Goal: Communication & Community: Answer question/provide support

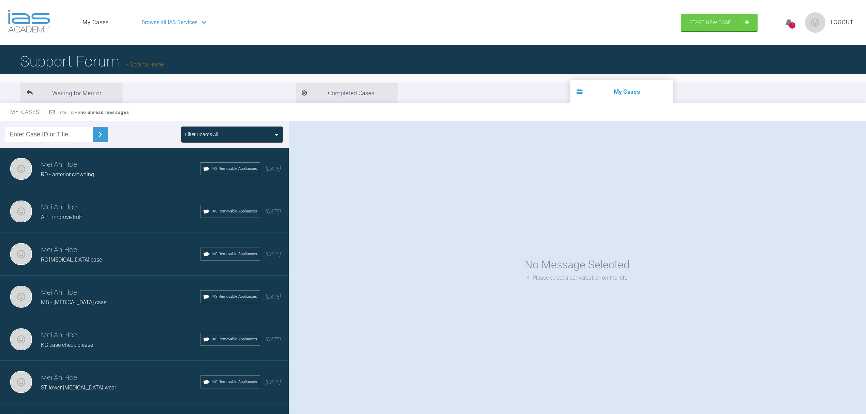
click at [90, 181] on div "Mei An Hoe RD - anterior crowding IAS Removable Appliances [DATE]" at bounding box center [148, 169] width 296 height 43
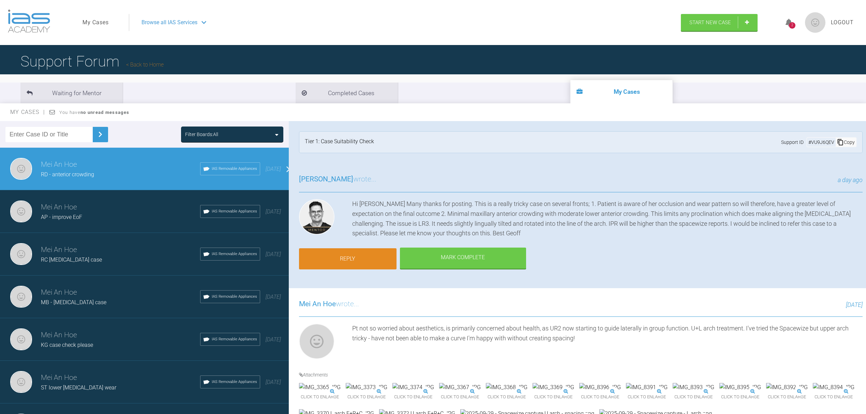
click at [348, 251] on link "Reply" at bounding box center [348, 258] width 98 height 21
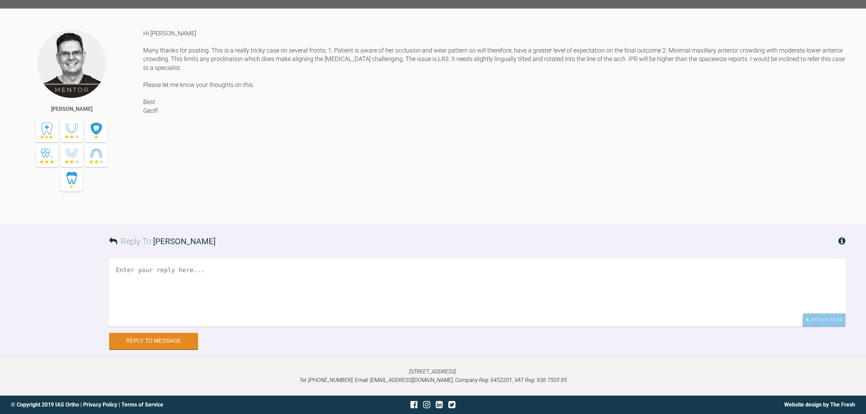
scroll to position [366, 0]
click at [335, 277] on textarea at bounding box center [477, 292] width 736 height 68
click at [339, 267] on textarea "Hi [PERSON_NAME], Happy to do with your recommendation. Have advised the pt and…" at bounding box center [477, 292] width 736 height 68
click at [508, 269] on textarea "Hi [PERSON_NAME], Happy to do with your recommendation. Have advised the pt and…" at bounding box center [477, 292] width 736 height 68
type textarea "Hi [PERSON_NAME], Happy to do with your recommendation. Have advised the pt and…"
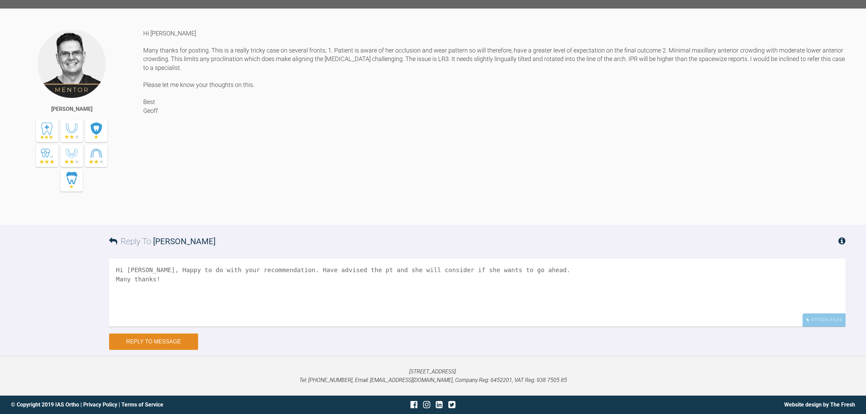
click at [124, 335] on button "Reply to Message" at bounding box center [153, 341] width 89 height 16
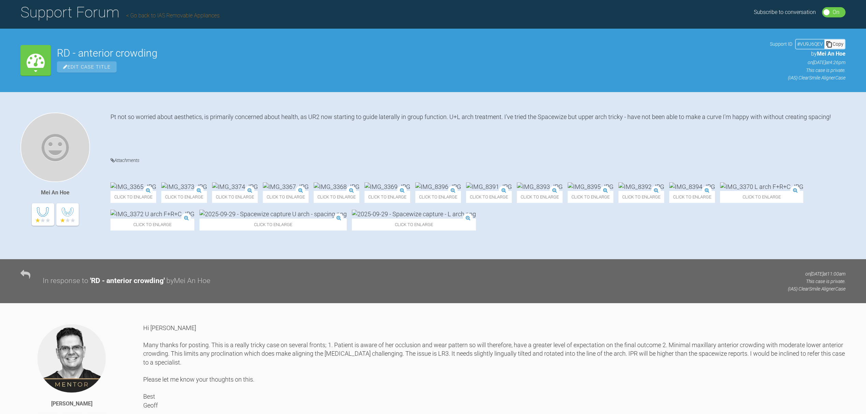
scroll to position [0, 0]
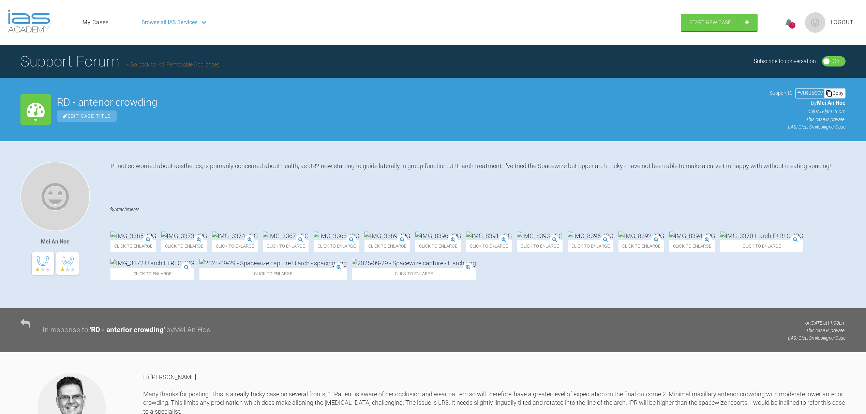
click at [180, 21] on span "Browse all IAS Services" at bounding box center [169, 22] width 56 height 9
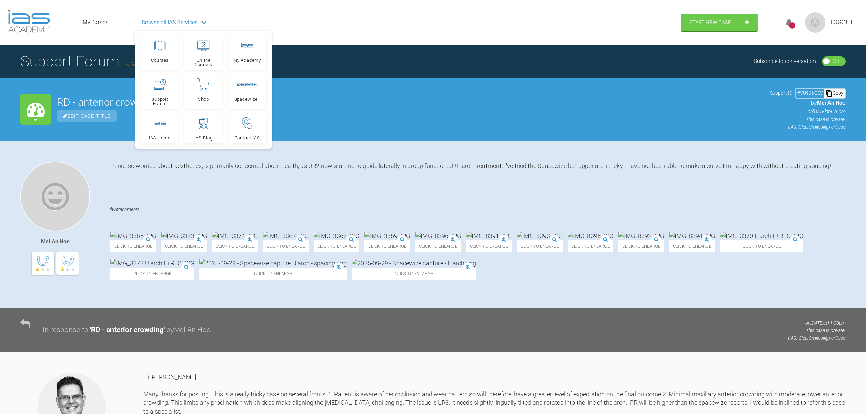
click at [98, 24] on link "My Cases" at bounding box center [96, 22] width 26 height 9
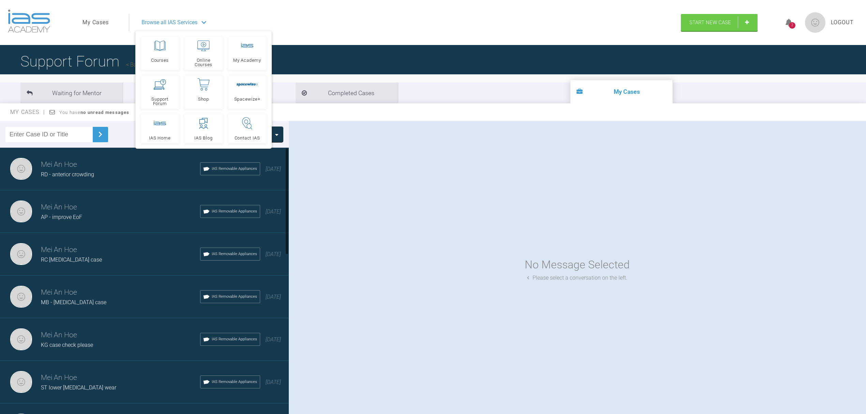
click at [86, 167] on h3 "Mei An Hoe" at bounding box center [120, 165] width 159 height 12
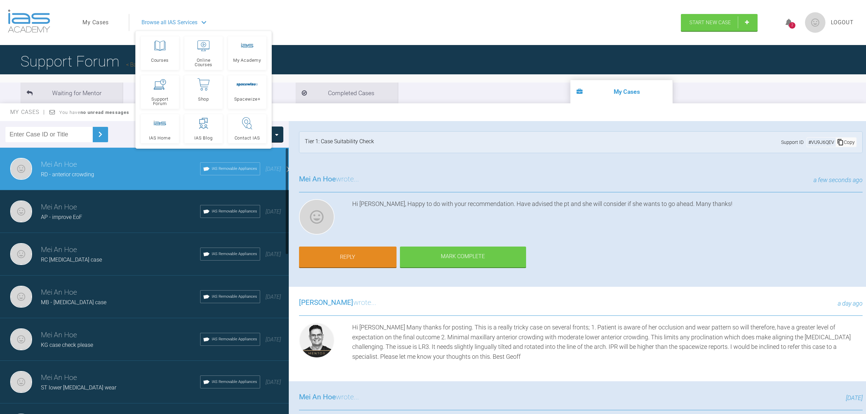
click at [132, 207] on h3 "Mei An Hoe" at bounding box center [120, 207] width 159 height 12
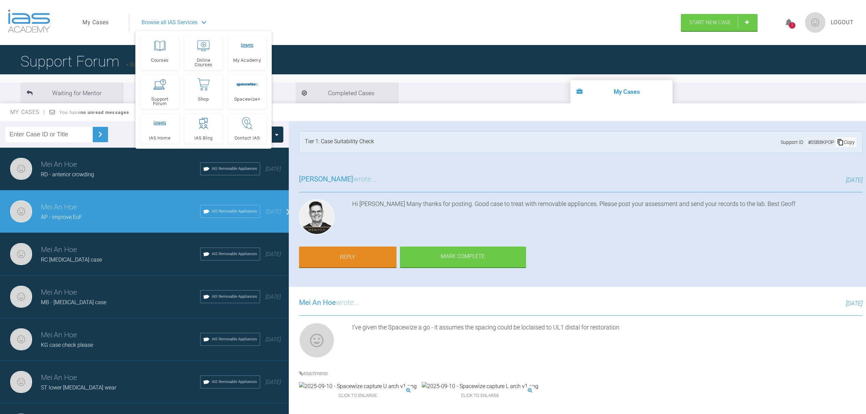
click at [98, 158] on div "Mei An Hoe RD - anterior crowding IAS Removable Appliances [DATE]" at bounding box center [148, 169] width 296 height 43
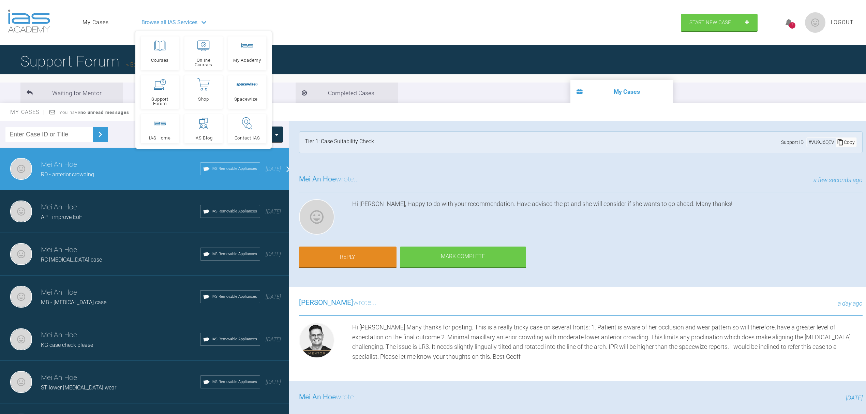
click at [99, 205] on h3 "Mei An Hoe" at bounding box center [120, 207] width 159 height 12
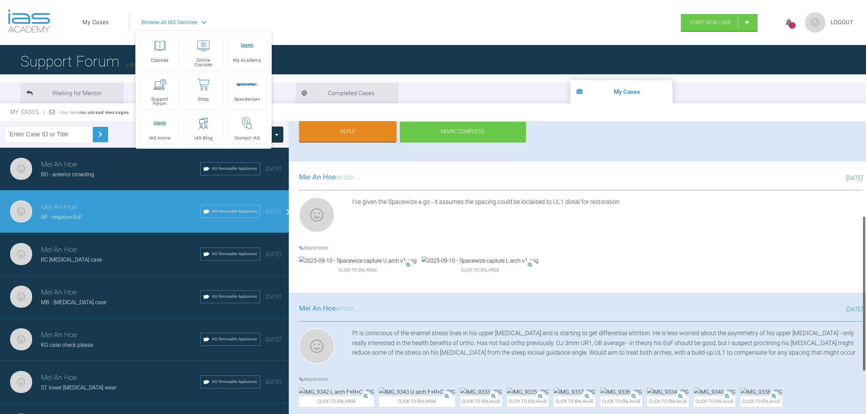
scroll to position [267, 0]
click at [487, 388] on img at bounding box center [481, 392] width 42 height 9
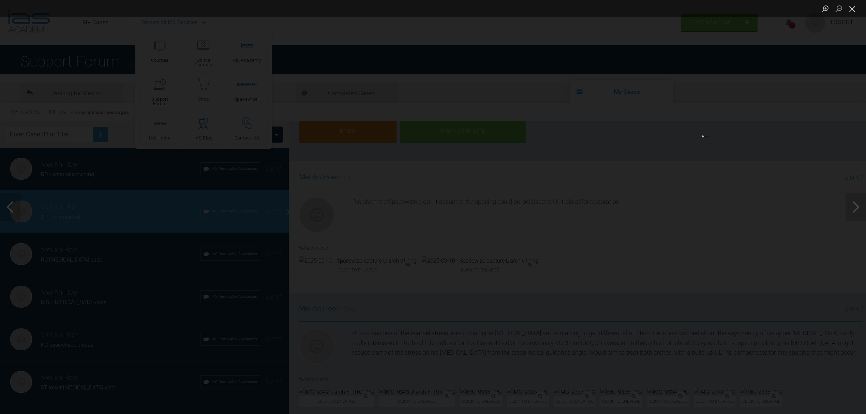
click at [852, 11] on button "Close lightbox" at bounding box center [853, 9] width 14 height 12
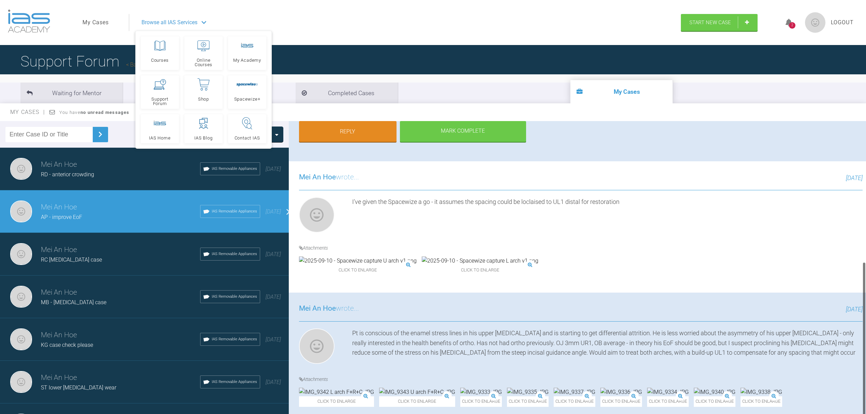
click at [682, 256] on div "Click to enlarge Click to enlarge" at bounding box center [581, 269] width 564 height 26
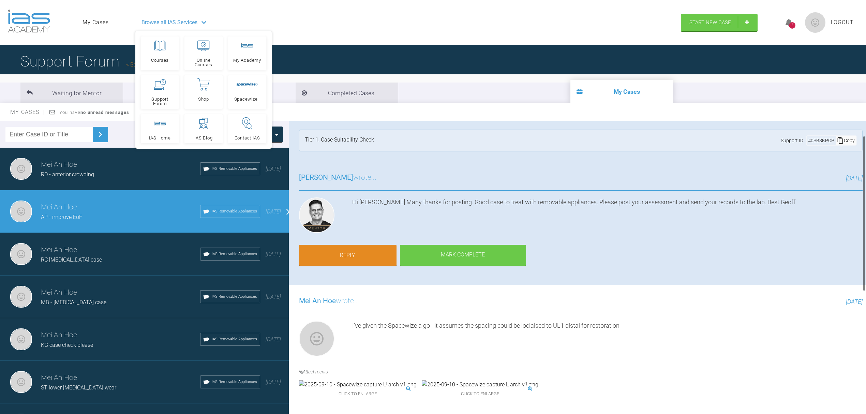
scroll to position [0, 0]
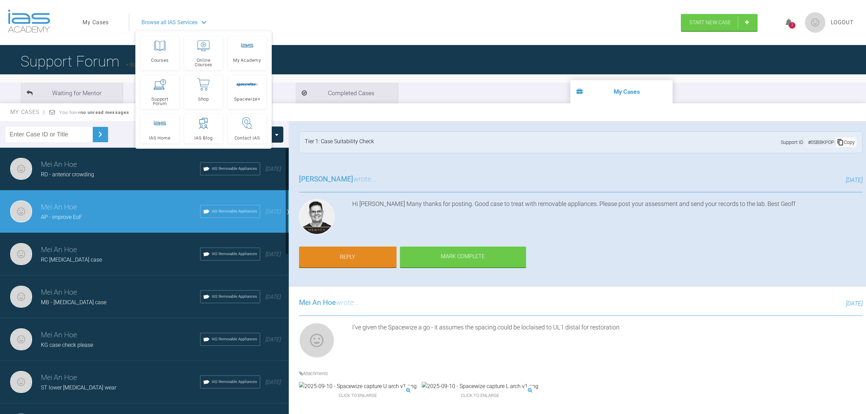
click at [65, 163] on h3 "Mei An Hoe" at bounding box center [120, 165] width 159 height 12
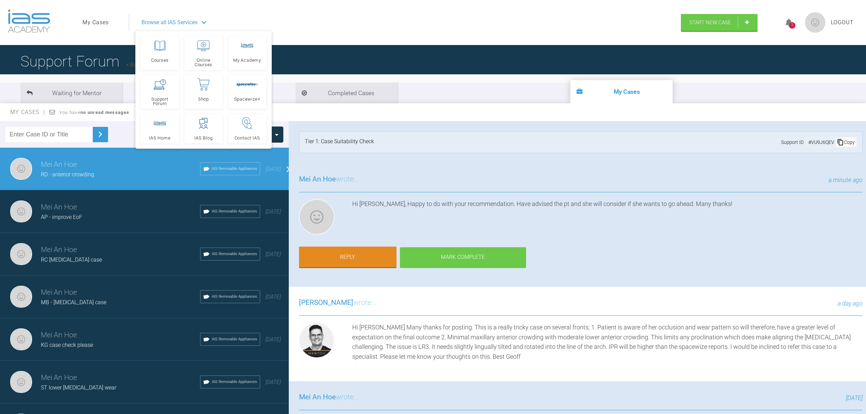
click at [474, 260] on div "Mark Complete" at bounding box center [463, 257] width 126 height 21
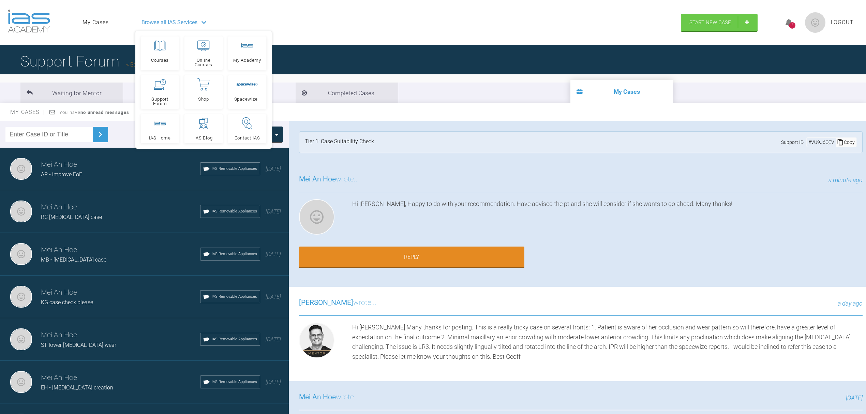
click at [843, 21] on span "Logout" at bounding box center [842, 22] width 23 height 9
